Goal: Transaction & Acquisition: Purchase product/service

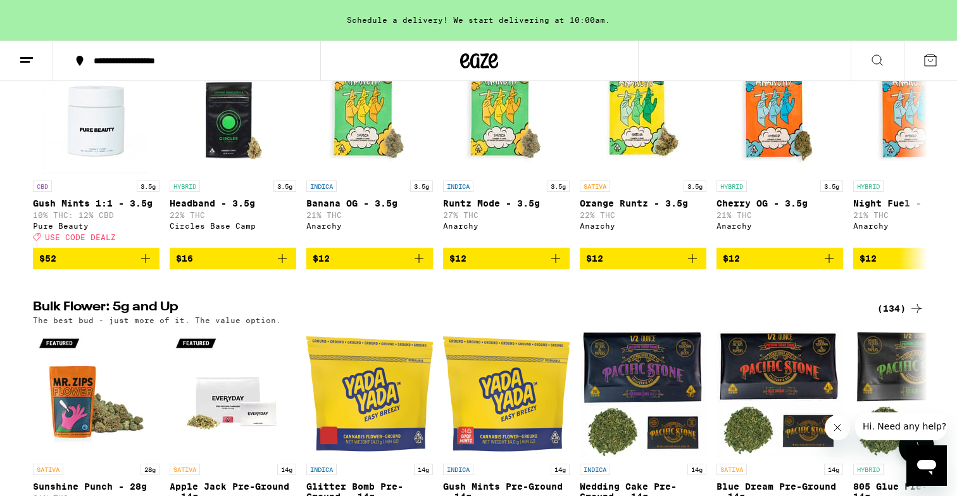
scroll to position [1538, 0]
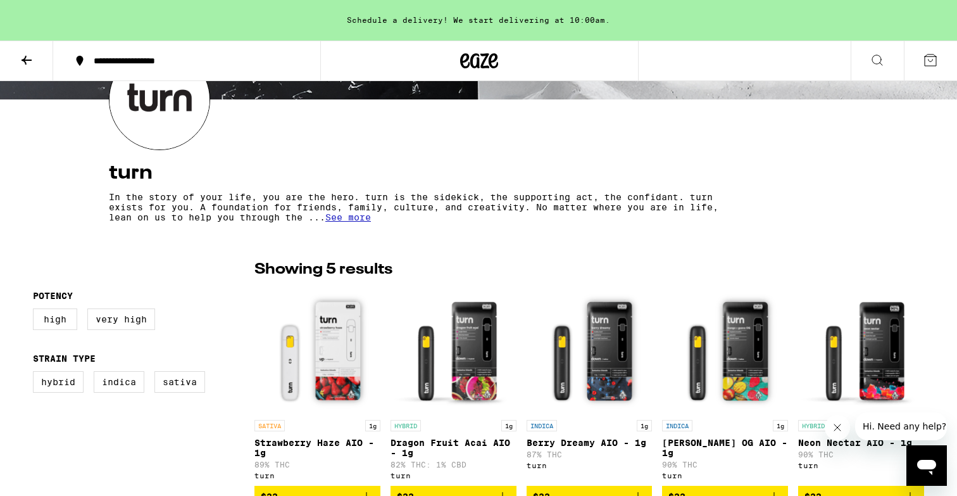
scroll to position [177, 0]
